Goal: Navigation & Orientation: Find specific page/section

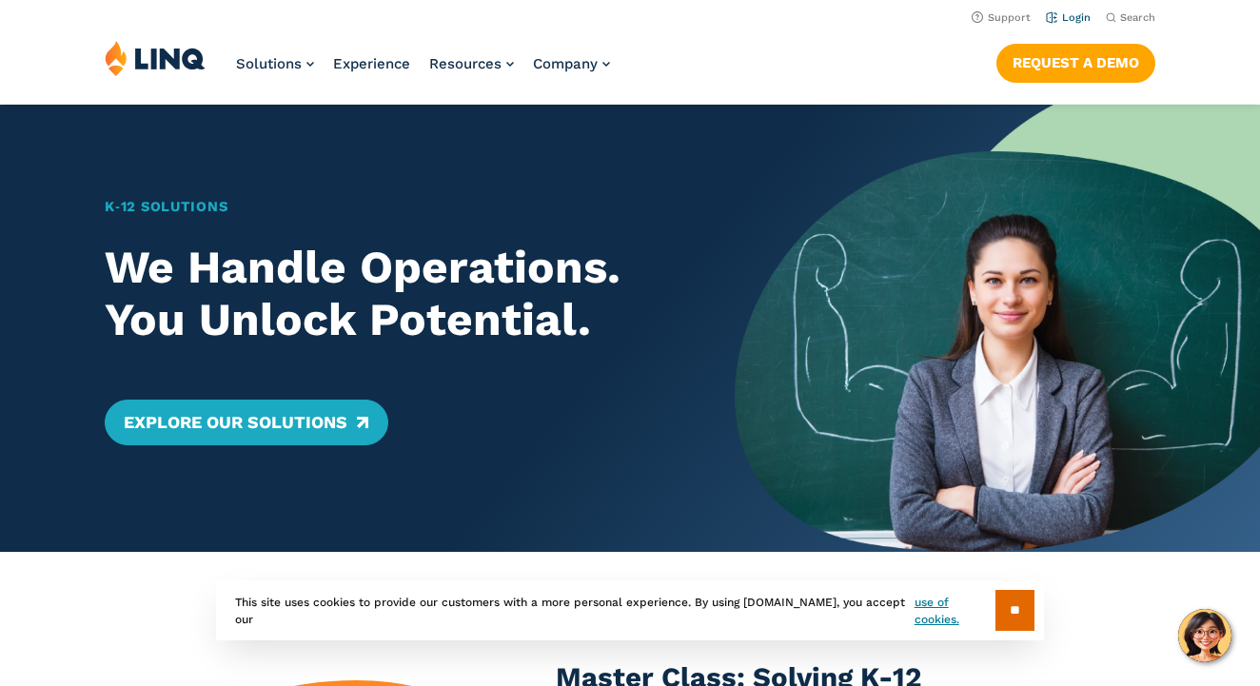
click at [1073, 16] on link "Login" at bounding box center [1067, 17] width 45 height 12
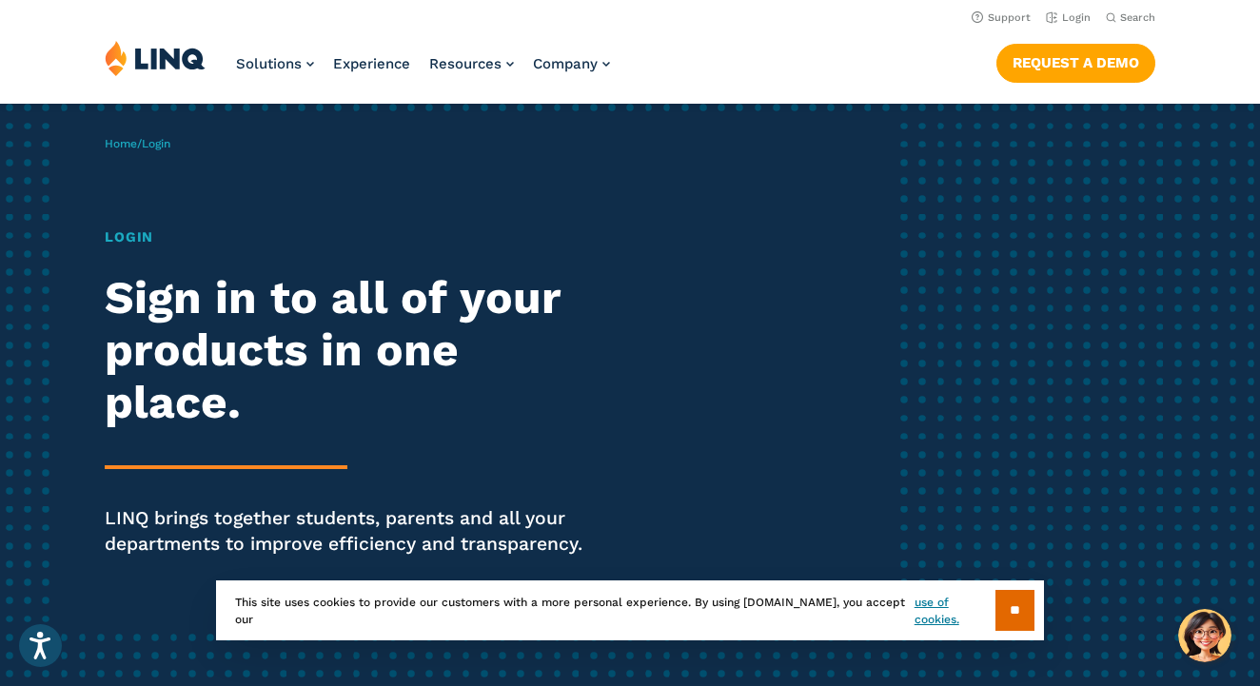
scroll to position [63, 0]
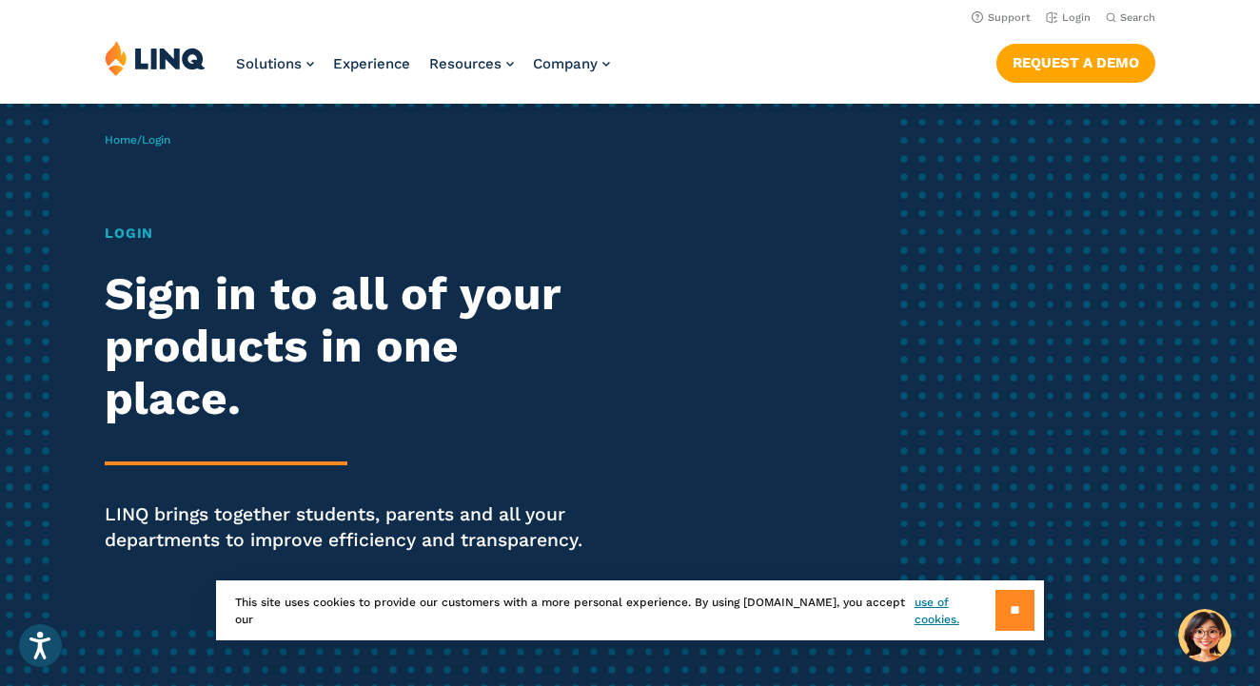
click at [1010, 600] on input "**" at bounding box center [1014, 610] width 39 height 41
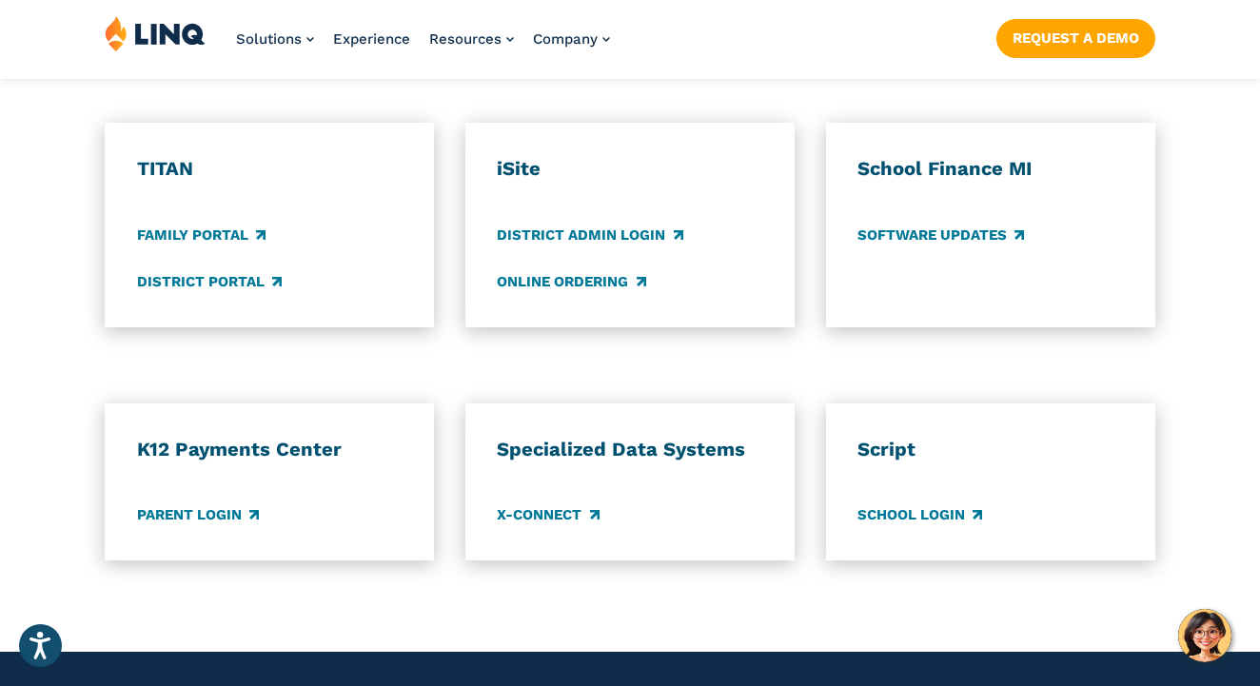
scroll to position [1467, 0]
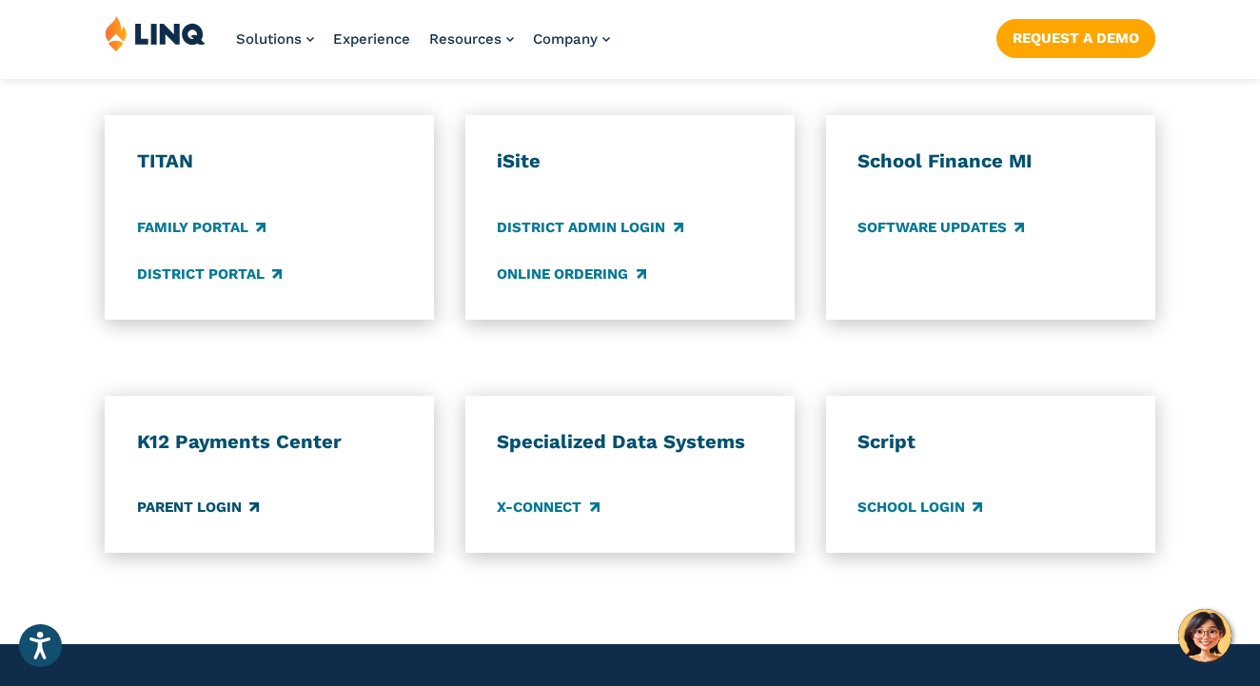
click at [237, 501] on link "Parent Login" at bounding box center [198, 508] width 122 height 21
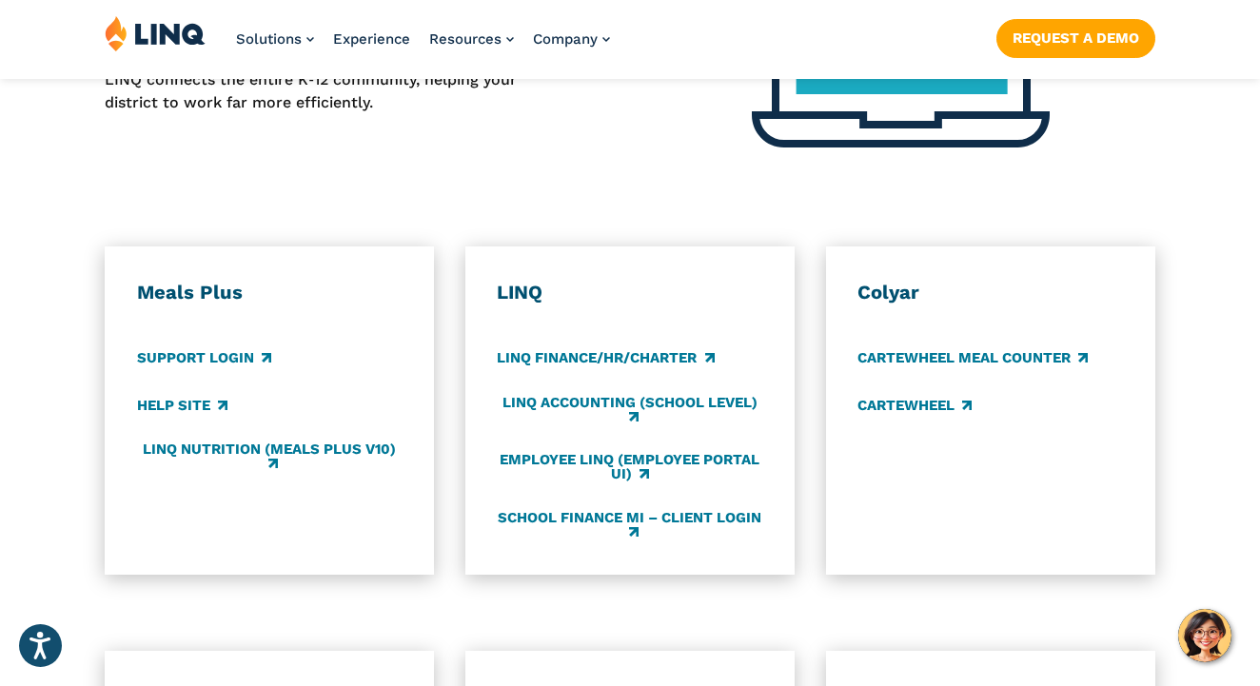
scroll to position [961, 0]
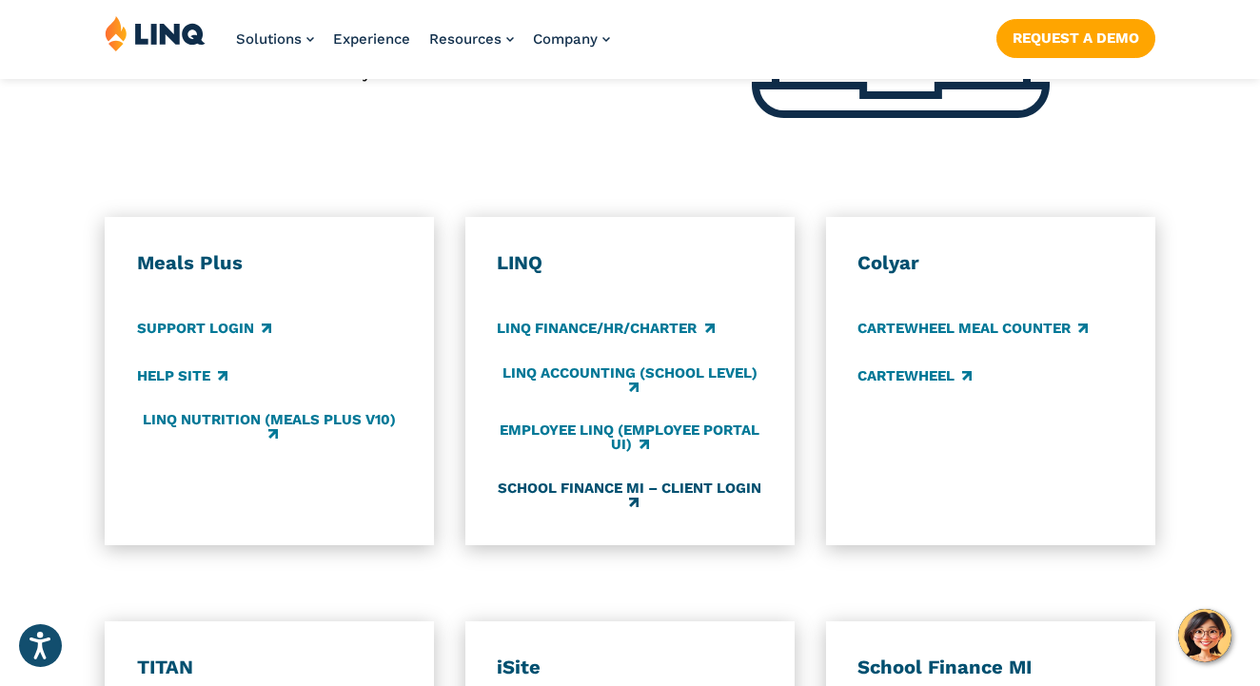
click at [607, 480] on link "School Finance MI – Client Login" at bounding box center [629, 494] width 265 height 31
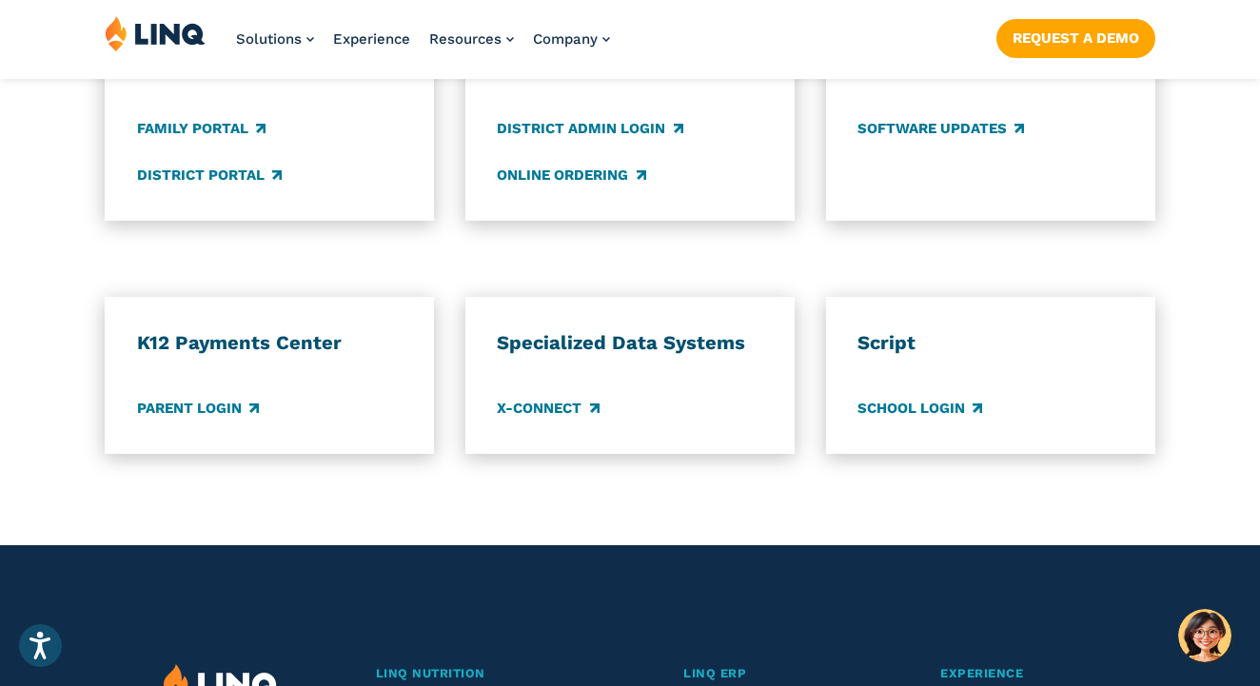
scroll to position [1570, 0]
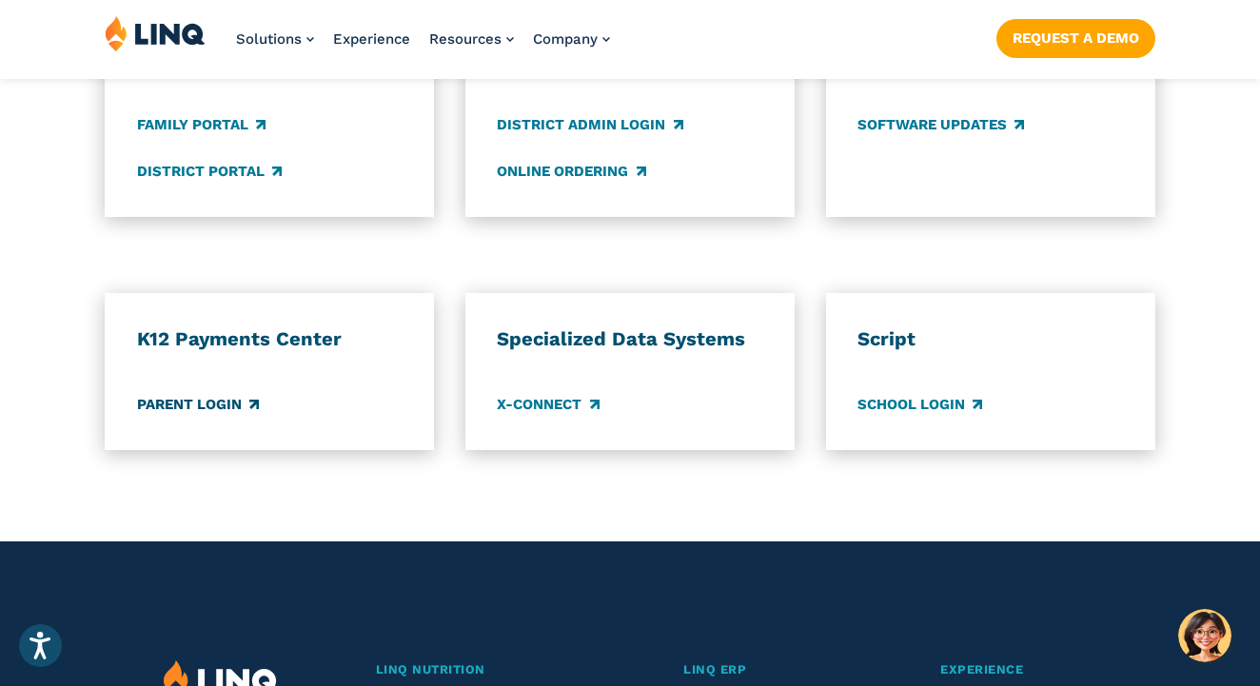
click at [236, 405] on link "Parent Login" at bounding box center [198, 405] width 122 height 21
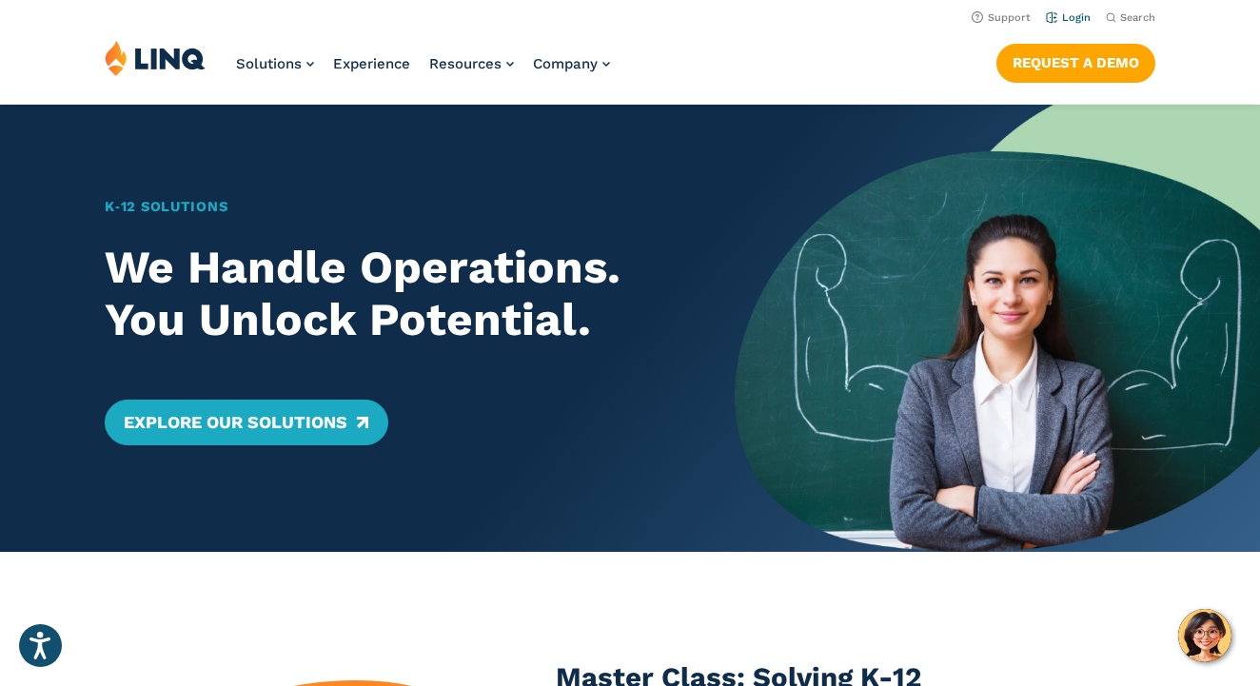
click at [1055, 15] on link "Login" at bounding box center [1067, 17] width 45 height 12
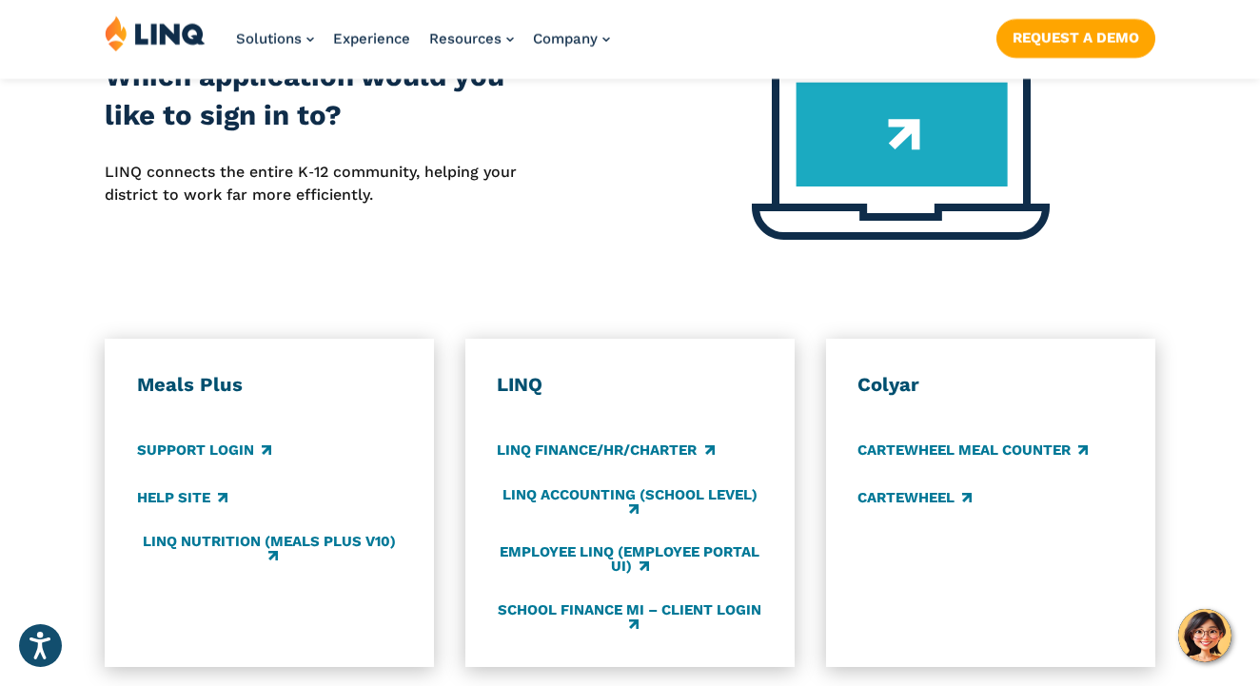
scroll to position [908, 0]
